Goal: Task Accomplishment & Management: Manage account settings

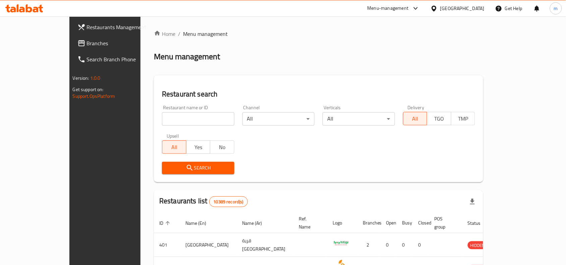
click at [87, 41] on span "Branches" at bounding box center [123, 43] width 72 height 8
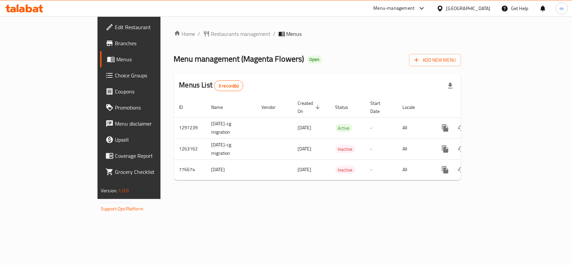
click at [115, 30] on span "Edit Restaurant" at bounding box center [151, 27] width 73 height 8
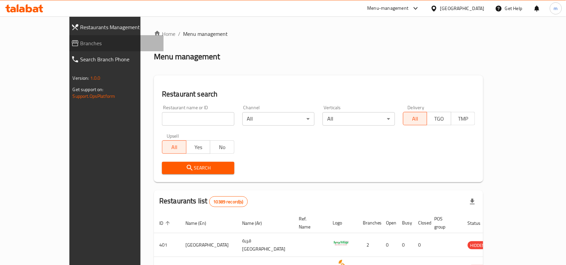
click at [80, 41] on span "Branches" at bounding box center [119, 43] width 78 height 8
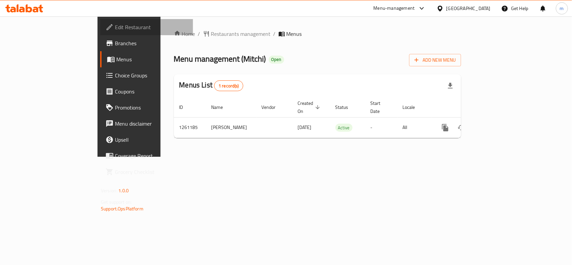
click at [115, 23] on span "Edit Restaurant" at bounding box center [151, 27] width 73 height 8
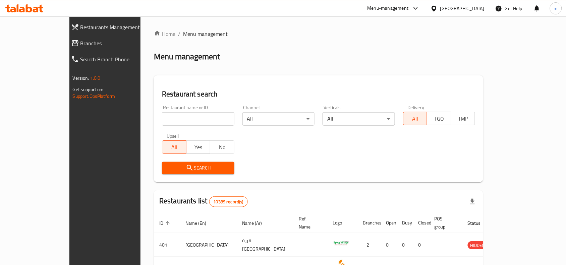
click at [473, 9] on div "[GEOGRAPHIC_DATA]" at bounding box center [462, 8] width 44 height 7
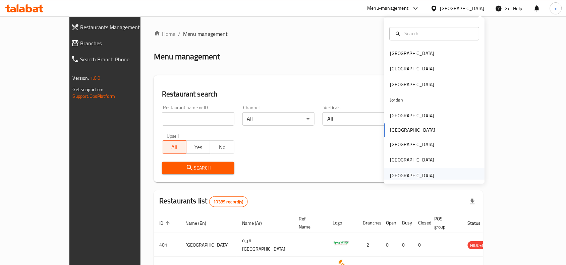
click at [397, 173] on div "[GEOGRAPHIC_DATA]" at bounding box center [412, 175] width 44 height 7
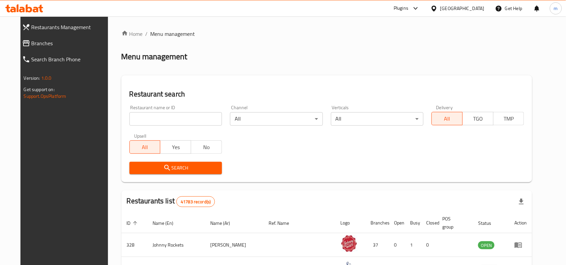
click at [45, 45] on span "Branches" at bounding box center [71, 43] width 78 height 8
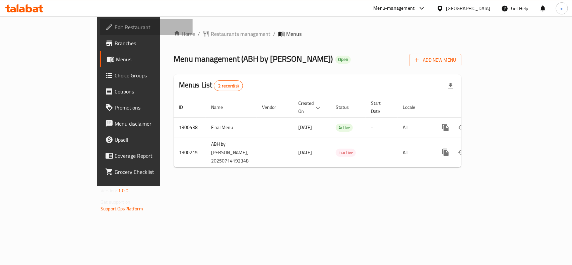
click at [115, 25] on span "Edit Restaurant" at bounding box center [151, 27] width 73 height 8
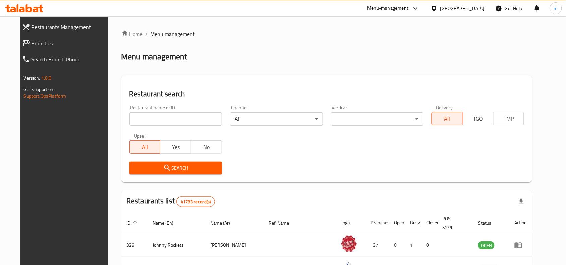
click at [449, 11] on div "[GEOGRAPHIC_DATA]" at bounding box center [462, 8] width 44 height 7
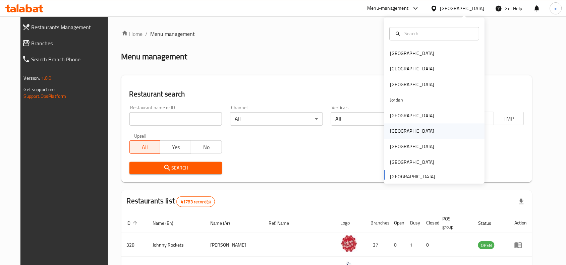
click at [411, 131] on div "[GEOGRAPHIC_DATA]" at bounding box center [434, 131] width 101 height 15
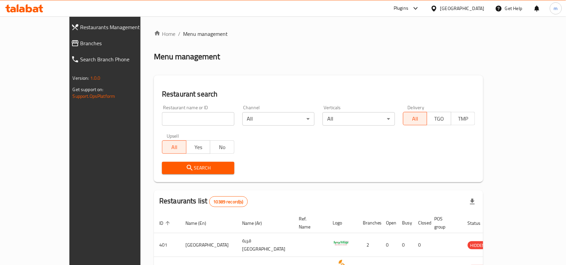
click at [80, 46] on span "Branches" at bounding box center [119, 43] width 78 height 8
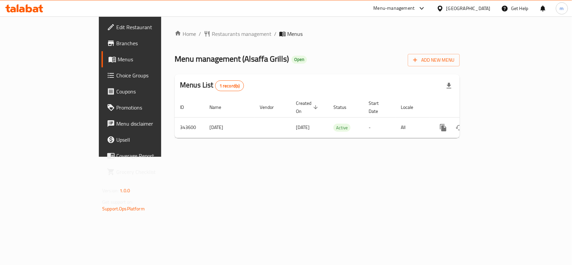
click at [116, 27] on span "Edit Restaurant" at bounding box center [152, 27] width 73 height 8
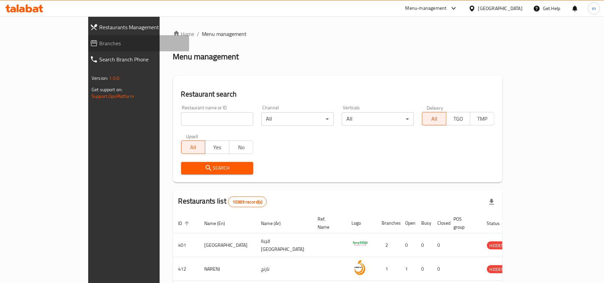
click at [99, 41] on span "Branches" at bounding box center [141, 43] width 84 height 8
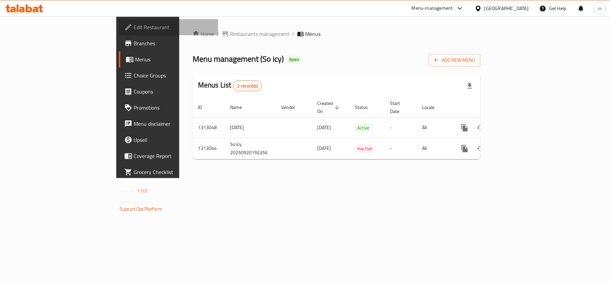
click at [134, 26] on span "Edit Restaurant" at bounding box center [173, 27] width 79 height 8
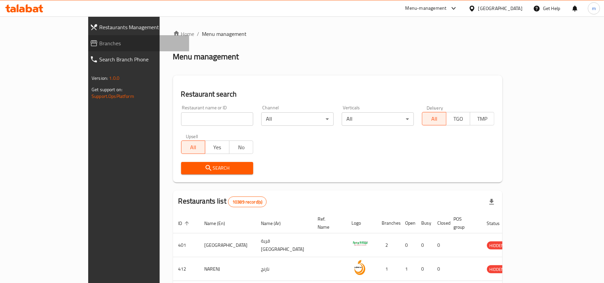
click at [99, 47] on span "Branches" at bounding box center [141, 43] width 84 height 8
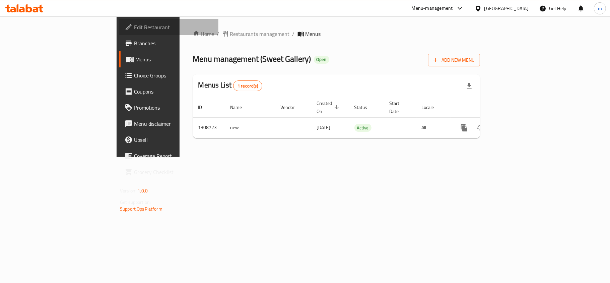
click at [134, 26] on span "Edit Restaurant" at bounding box center [173, 27] width 79 height 8
